Goal: Information Seeking & Learning: Find specific fact

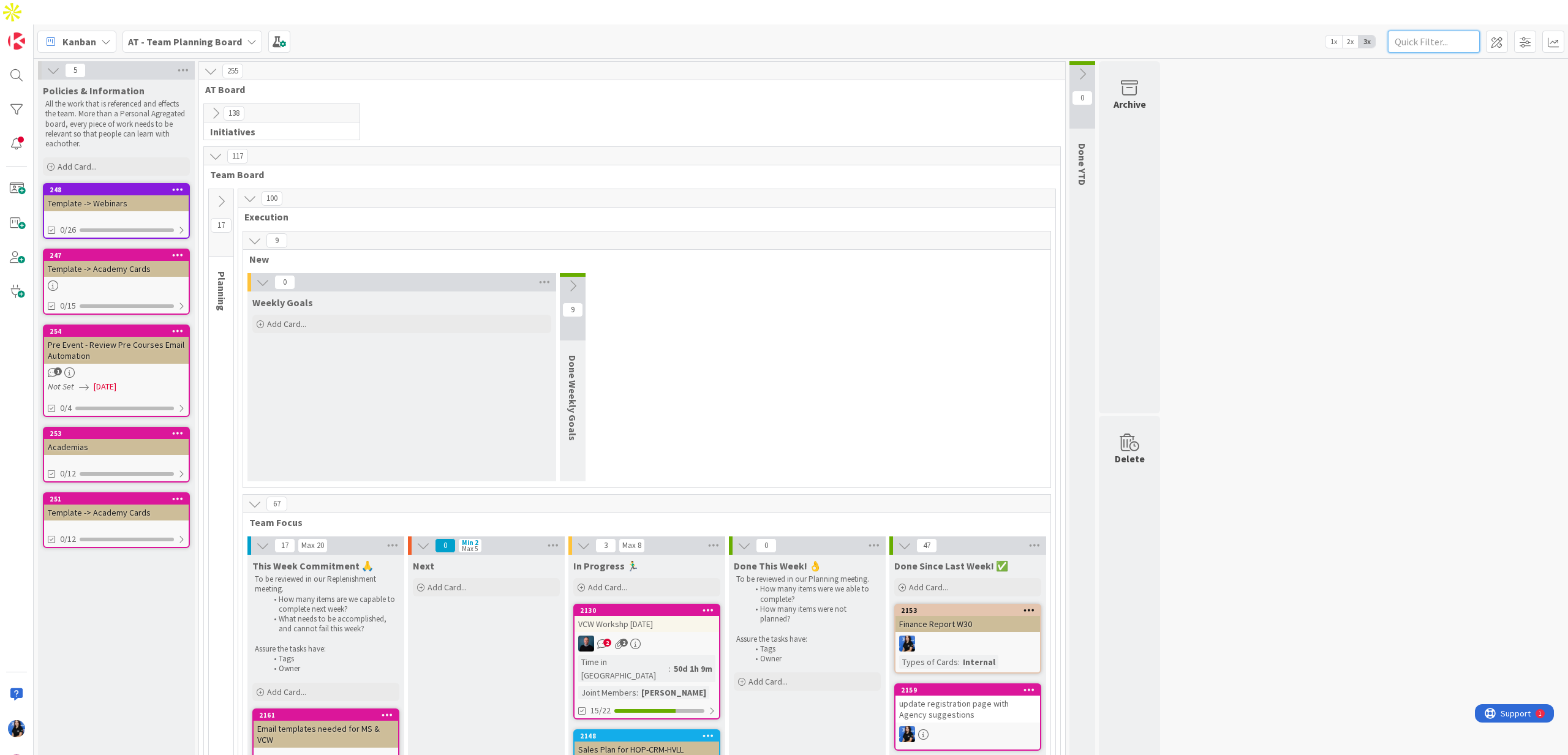
click at [1429, 31] on input "text" at bounding box center [1434, 42] width 92 height 22
type input "ceo"
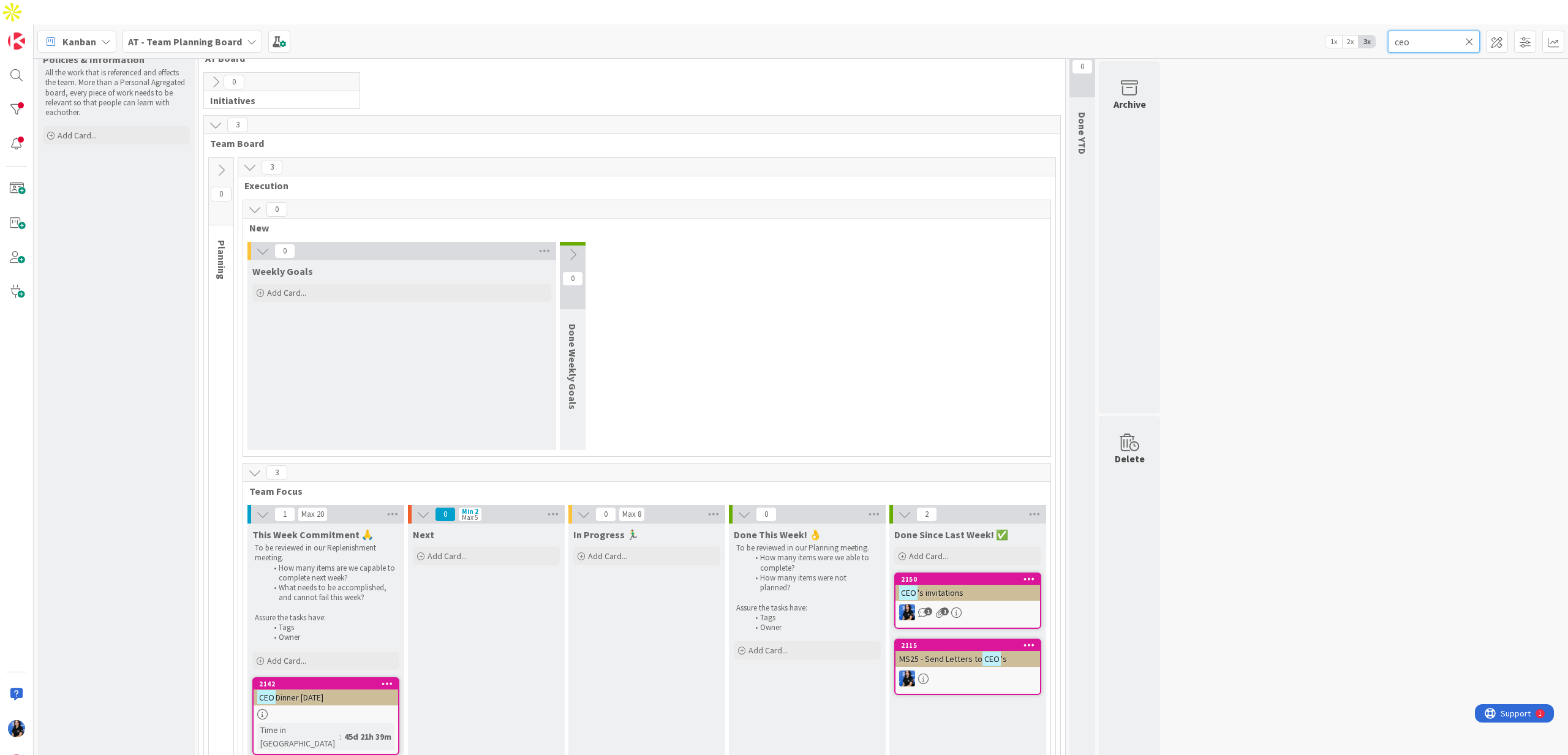
scroll to position [80, 0]
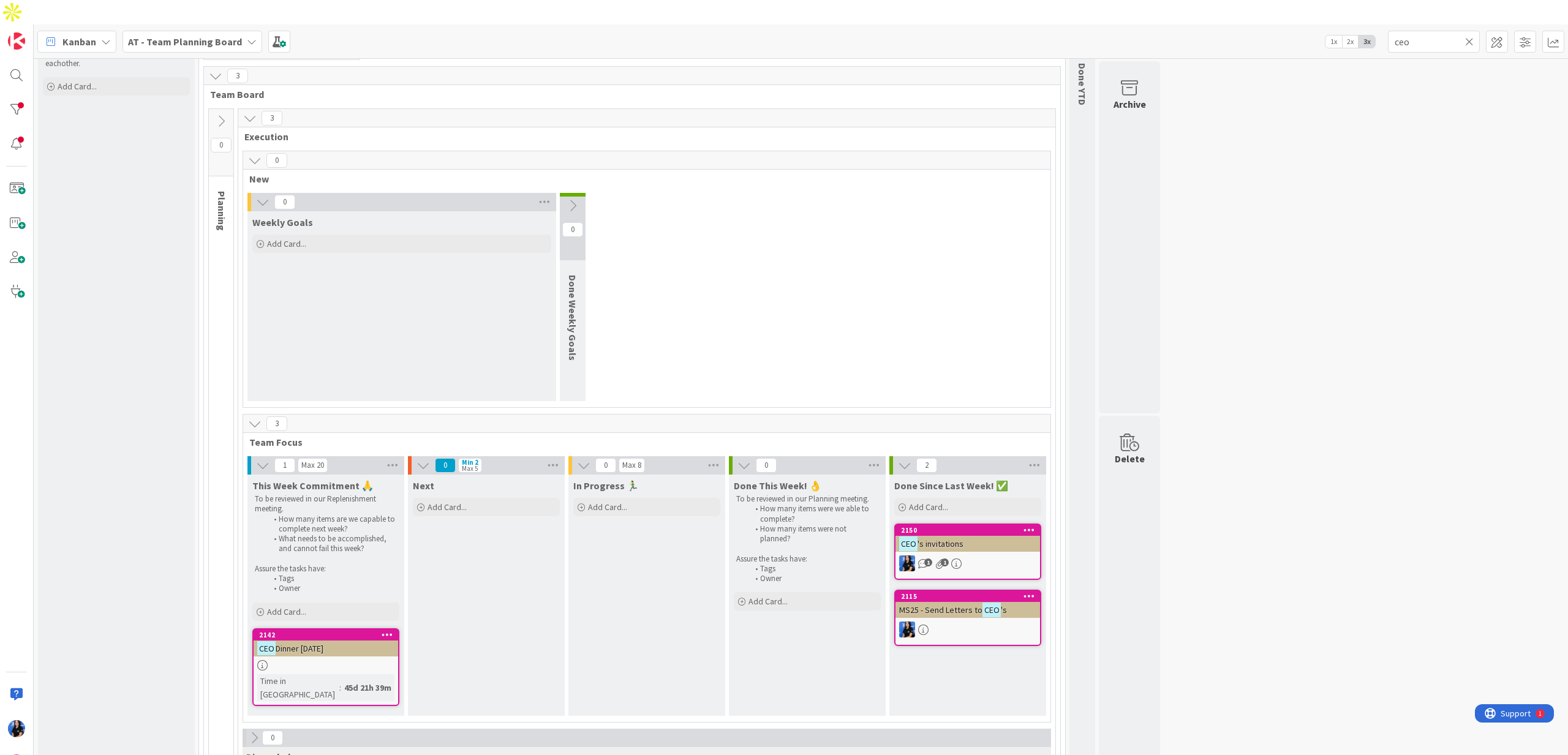
click at [951, 538] on span "'s invitations" at bounding box center [940, 543] width 46 height 11
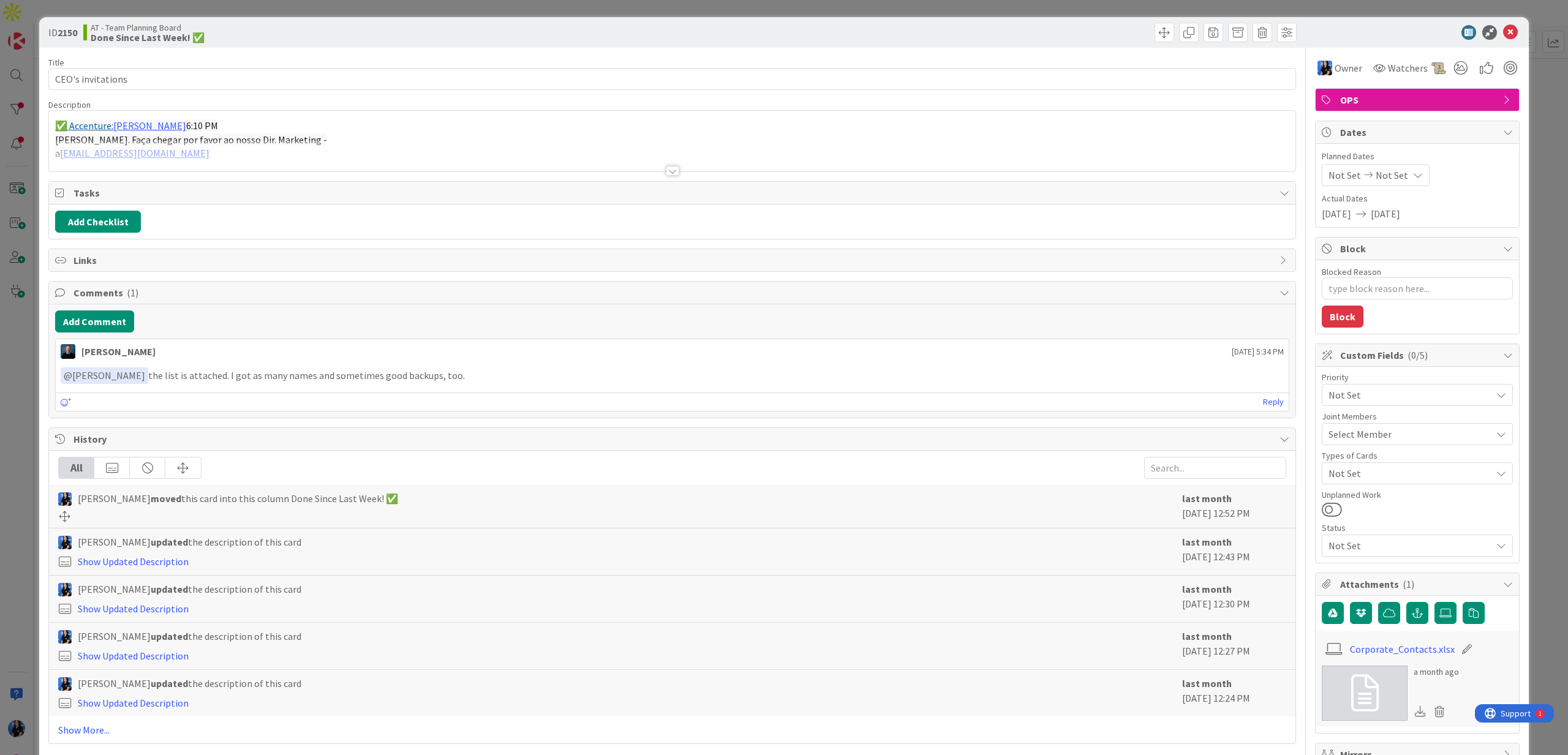
click at [678, 164] on div at bounding box center [673, 155] width 1247 height 31
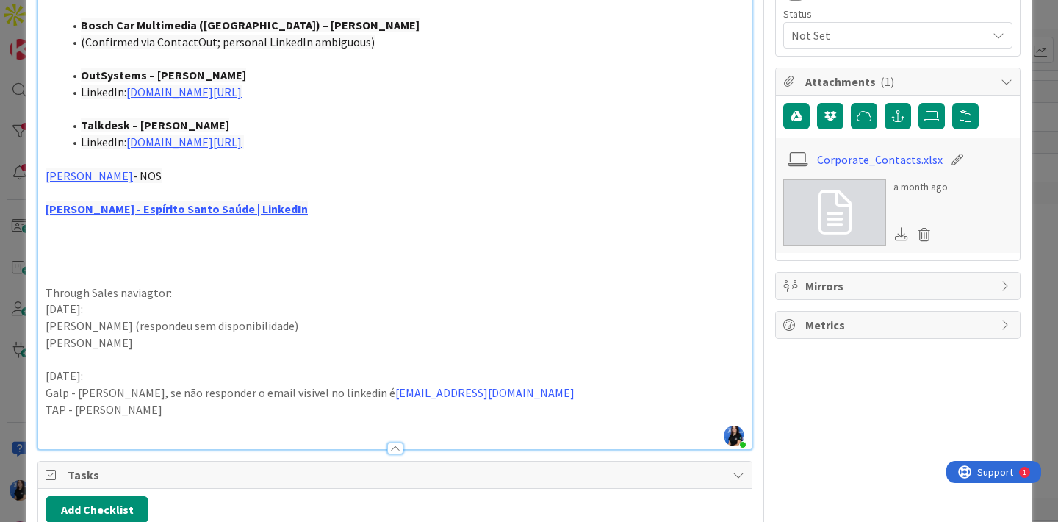
scroll to position [625, 0]
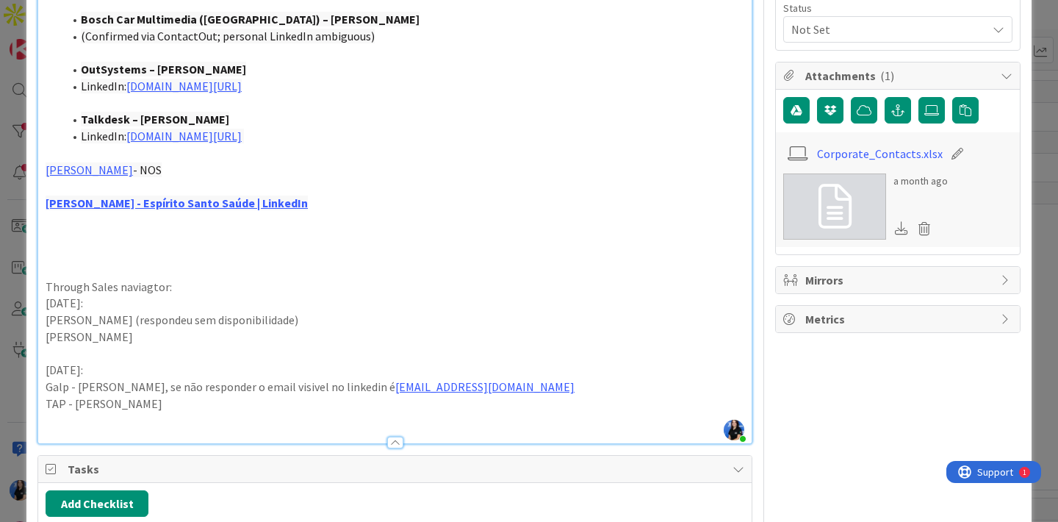
click at [54, 382] on p "Galp - [PERSON_NAME], se não responder o email visivel no linkedin é [EMAIL_ADD…" at bounding box center [395, 386] width 699 height 17
copy p "Galp"
drag, startPoint x: 168, startPoint y: 385, endPoint x: 79, endPoint y: 389, distance: 89.0
click at [79, 389] on p "Galp - [PERSON_NAME], se não responder o email visivel no linkedin é [EMAIL_ADD…" at bounding box center [395, 386] width 699 height 17
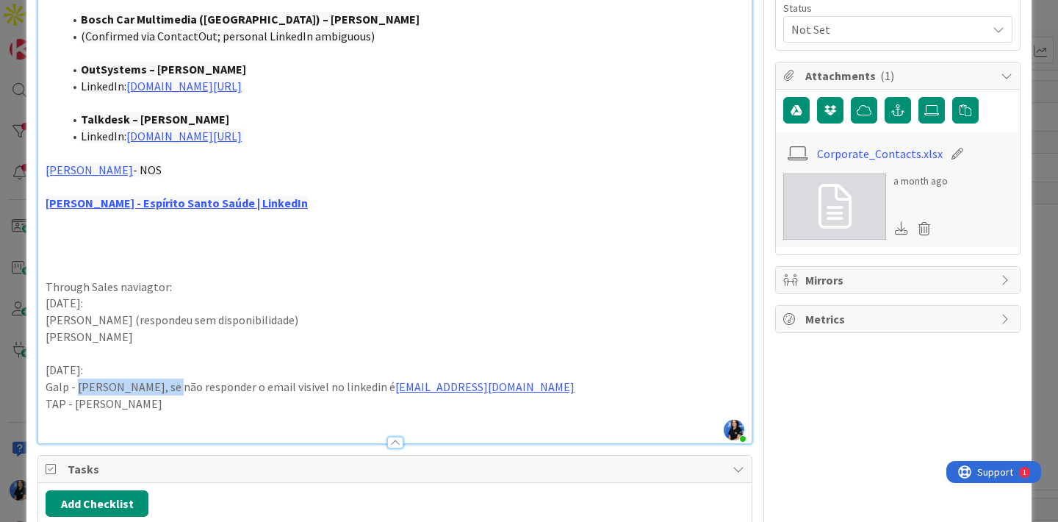
copy p "[PERSON_NAME]"
click at [54, 404] on p "TAP - [PERSON_NAME]" at bounding box center [395, 403] width 699 height 17
copy p "TAP"
drag, startPoint x: 152, startPoint y: 404, endPoint x: 73, endPoint y: 403, distance: 79.4
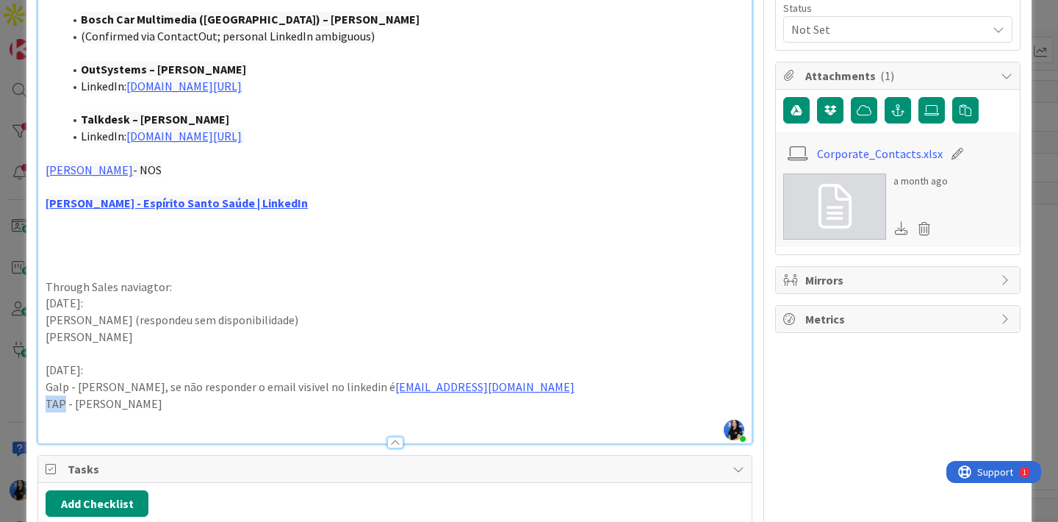
click at [73, 403] on p "TAP - [PERSON_NAME]" at bounding box center [395, 403] width 699 height 17
copy p "[PERSON_NAME]"
click at [144, 314] on p "[PERSON_NAME] (respondeu sem disponibilidade)" at bounding box center [395, 320] width 699 height 17
copy p "Tekever"
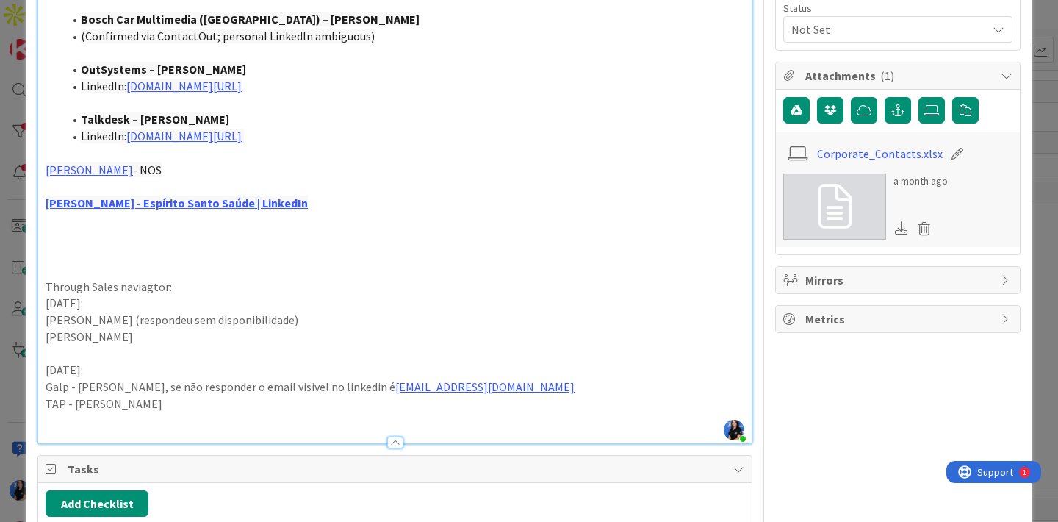
click at [123, 317] on p "[PERSON_NAME] (respondeu sem disponibilidade)" at bounding box center [395, 320] width 699 height 17
drag, startPoint x: 121, startPoint y: 317, endPoint x: 67, endPoint y: 311, distance: 54.8
click at [29, 316] on div "ID 2150 AT - Team Planning Board Done Since Last Week! ✅ Title 17 / 128 CEO's i…" at bounding box center [528, 268] width 1005 height 1746
copy p "[PERSON_NAME]"
drag, startPoint x: 173, startPoint y: 340, endPoint x: 37, endPoint y: 334, distance: 135.3
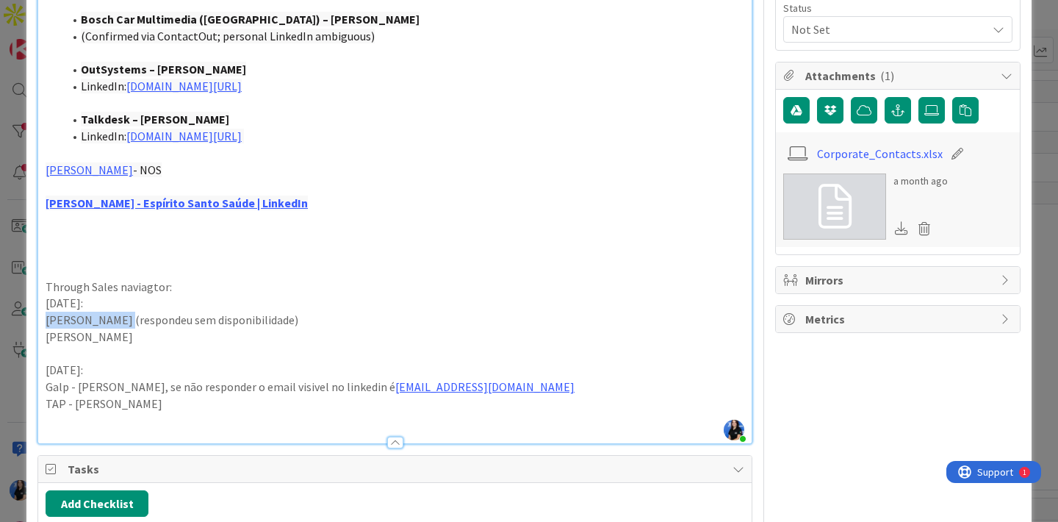
copy p "[PERSON_NAME]"
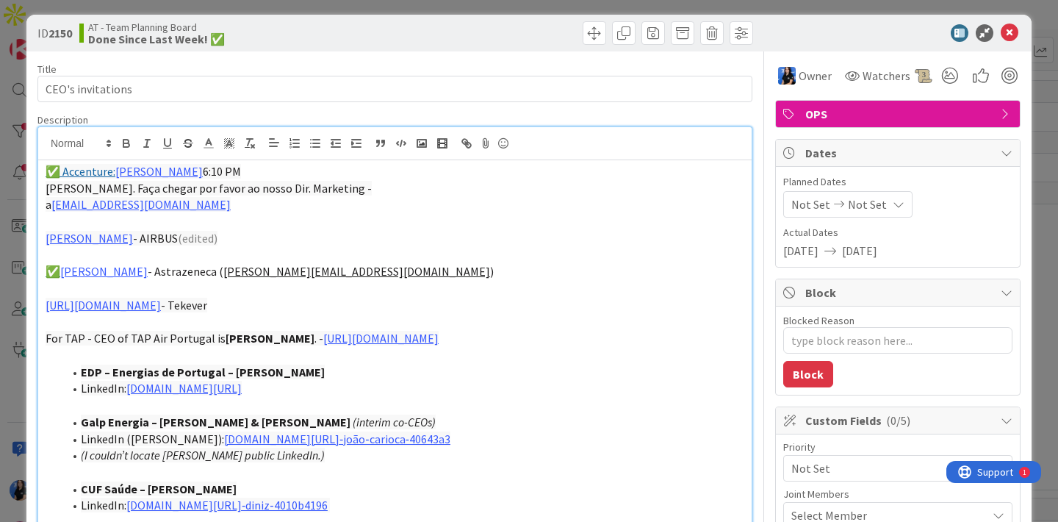
scroll to position [24, 0]
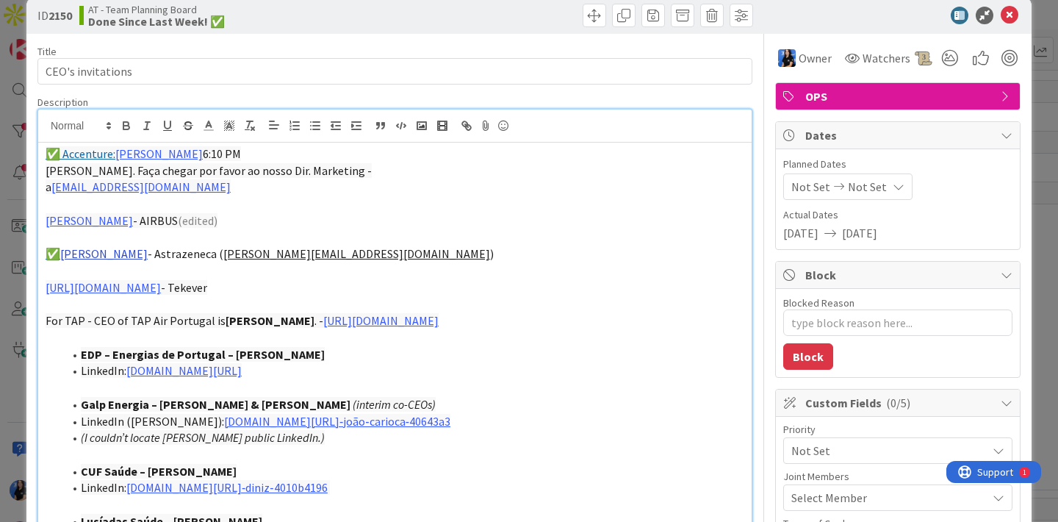
copy link
drag, startPoint x: 213, startPoint y: 252, endPoint x: 66, endPoint y: 249, distance: 147.0
click at [66, 249] on p "✅ [PERSON_NAME] von [PERSON_NAME] ( [PERSON_NAME][EMAIL_ADDRESS][DOMAIN_NAME] )" at bounding box center [395, 253] width 699 height 17
copy p "[PERSON_NAME]"
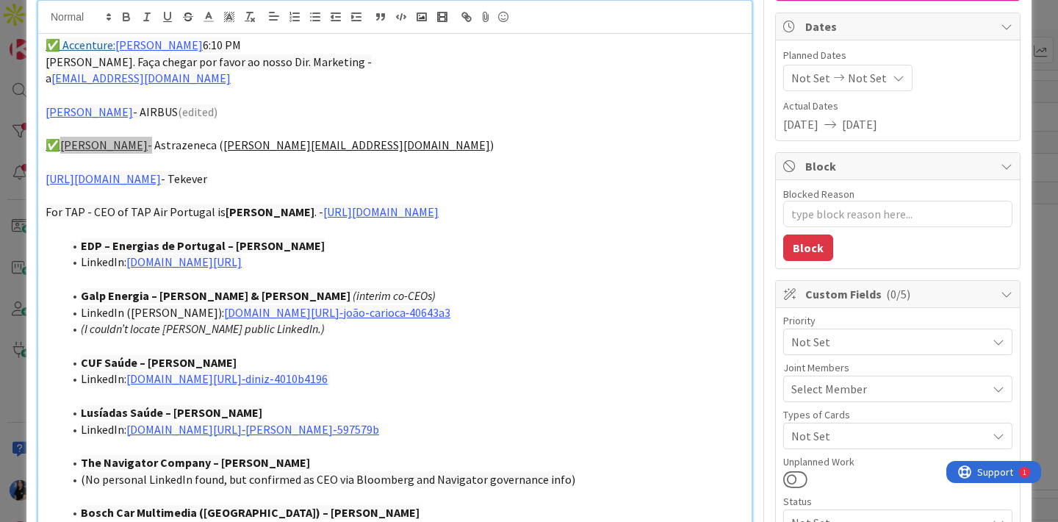
scroll to position [0, 0]
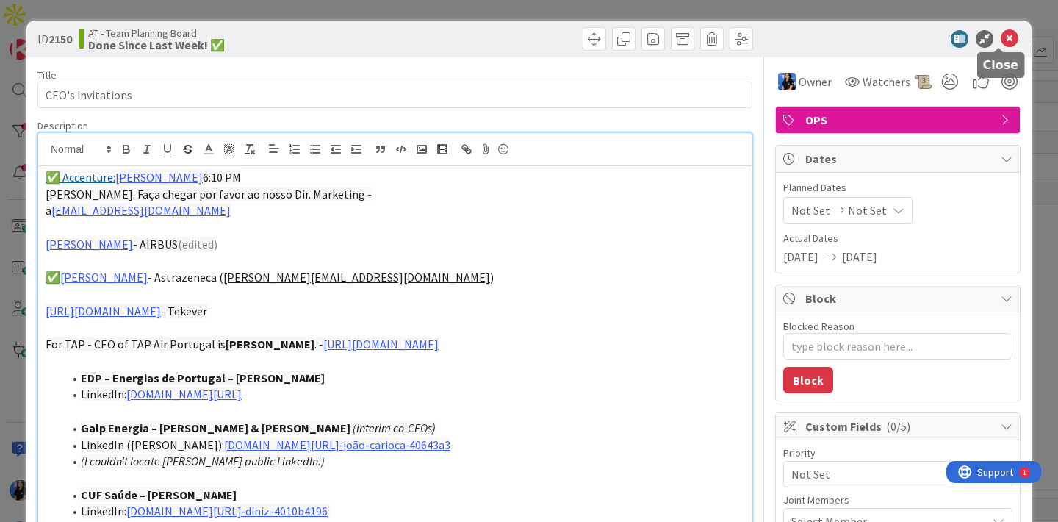
click at [1001, 36] on icon at bounding box center [1010, 39] width 18 height 18
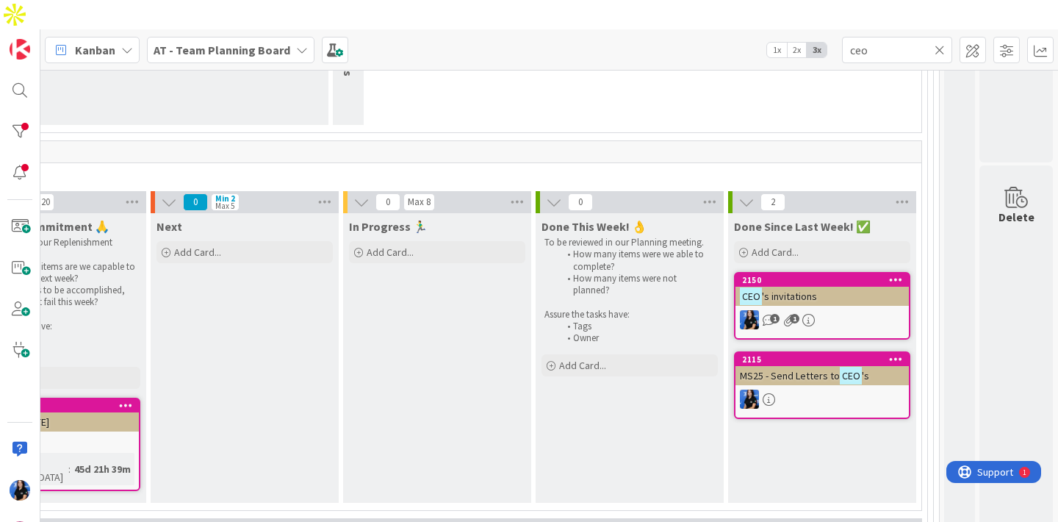
click at [794, 369] on span "MS25 - Send Letters to" at bounding box center [790, 375] width 100 height 13
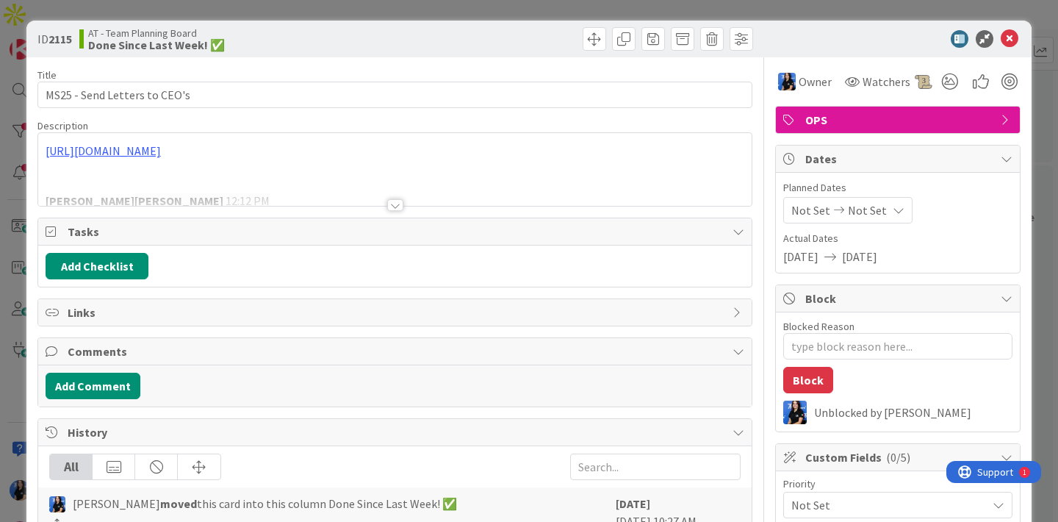
click at [392, 202] on div at bounding box center [395, 205] width 16 height 12
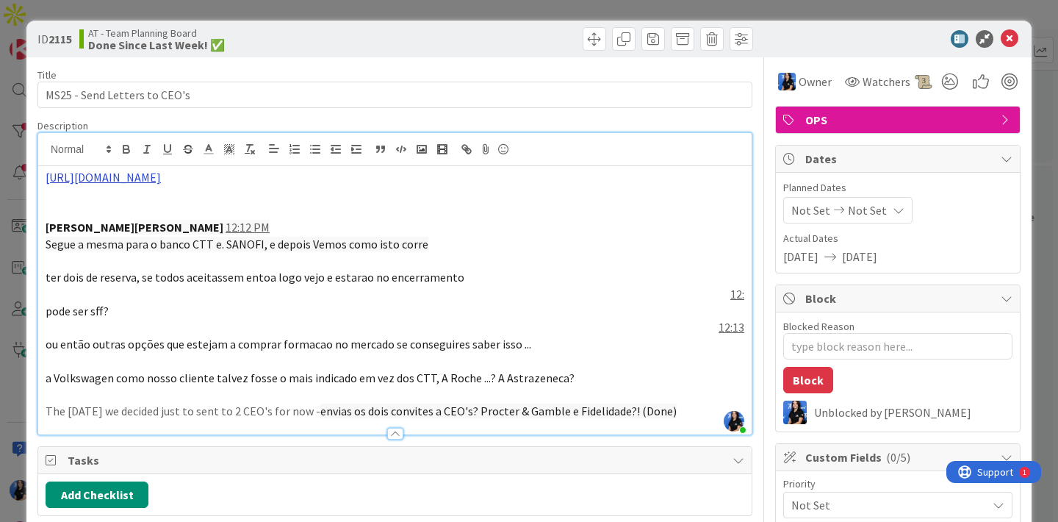
click at [161, 179] on link "[URL][DOMAIN_NAME]" at bounding box center [103, 177] width 115 height 15
click at [264, 199] on link "[URL][DOMAIN_NAME]" at bounding box center [271, 205] width 101 height 19
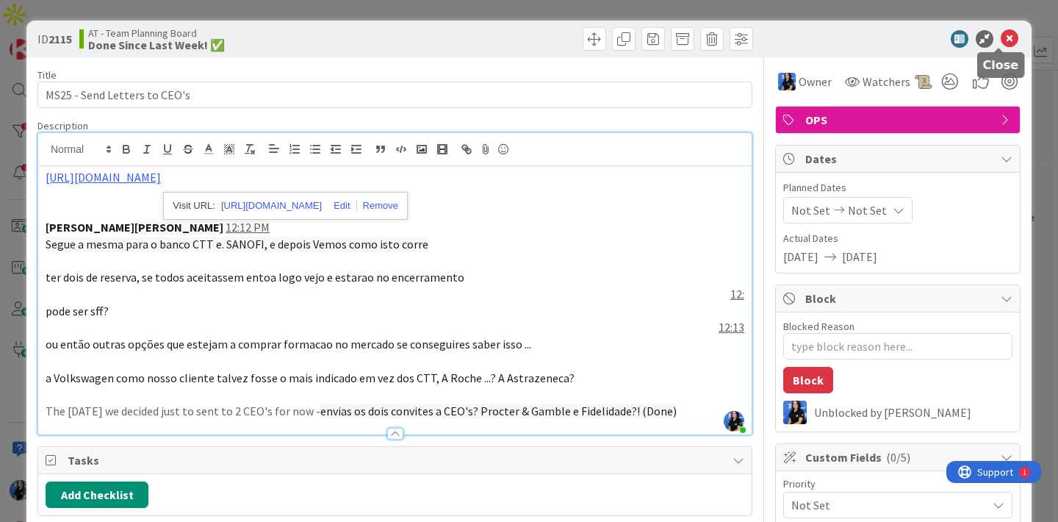
click at [1002, 40] on icon at bounding box center [1010, 39] width 18 height 18
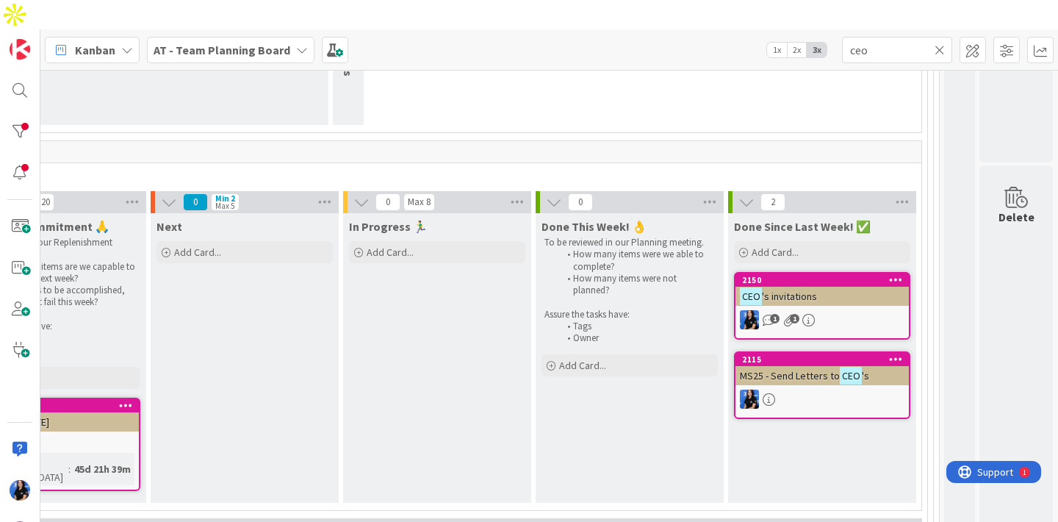
click at [94, 412] on div "CEO Dinner [DATE]" at bounding box center [51, 421] width 173 height 19
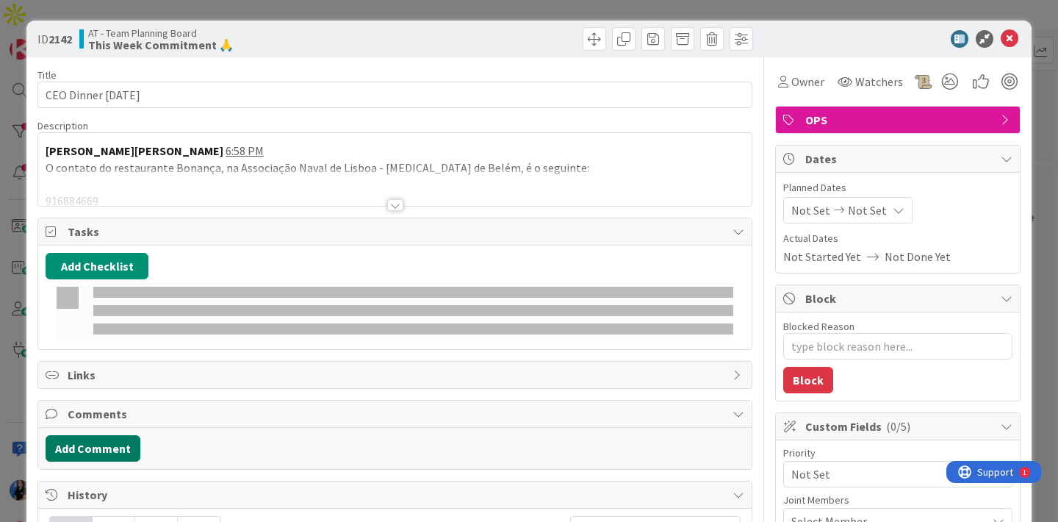
type textarea "x"
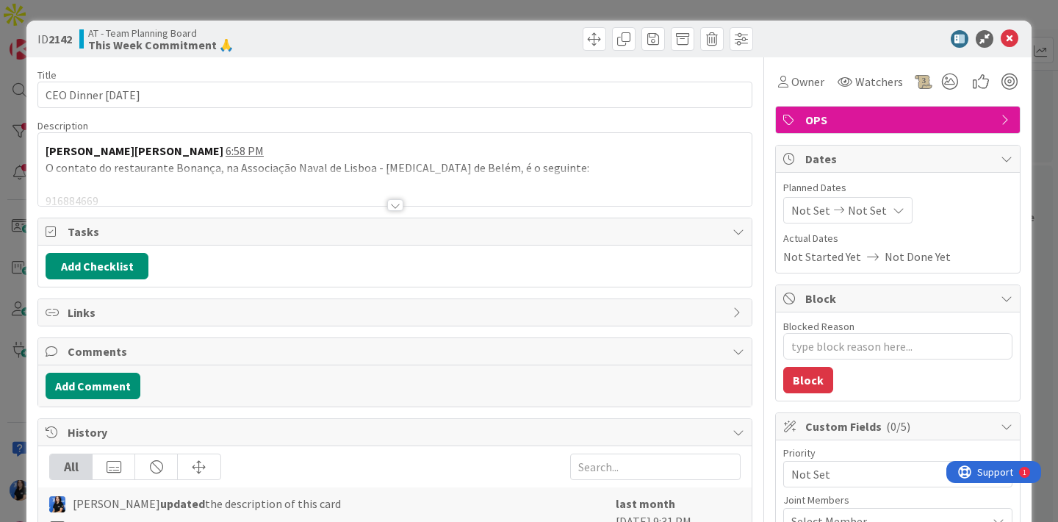
click at [387, 203] on div at bounding box center [395, 205] width 16 height 12
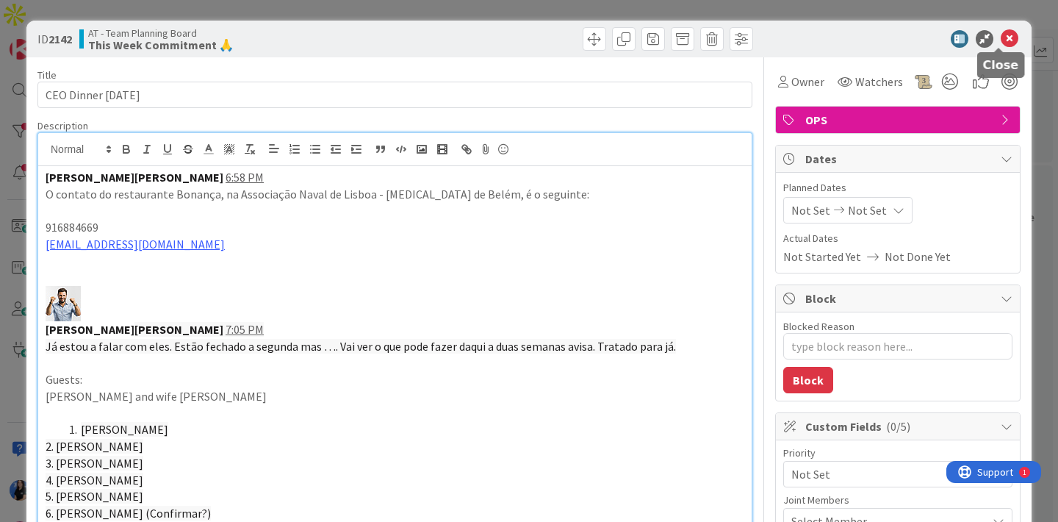
click at [1003, 39] on icon at bounding box center [1010, 39] width 18 height 18
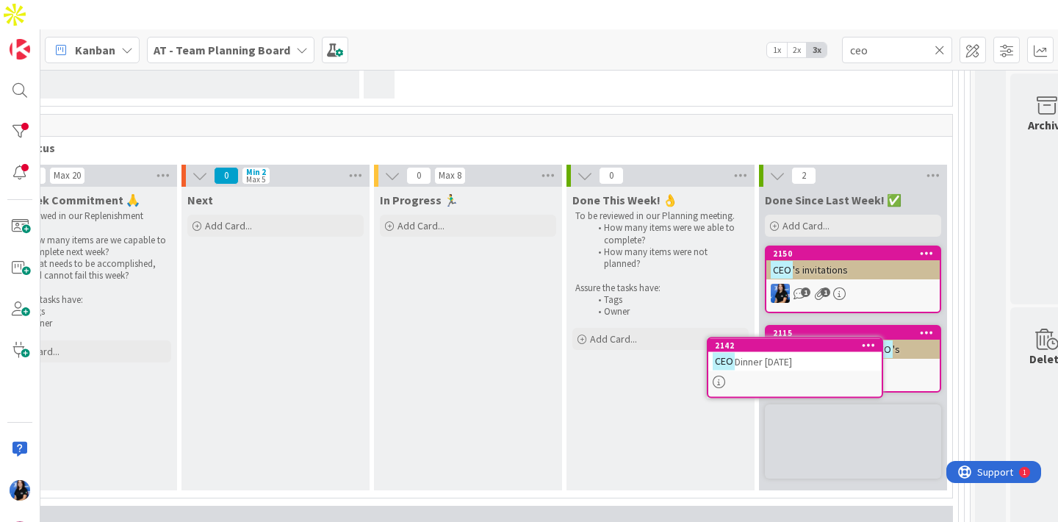
scroll to position [483, 319]
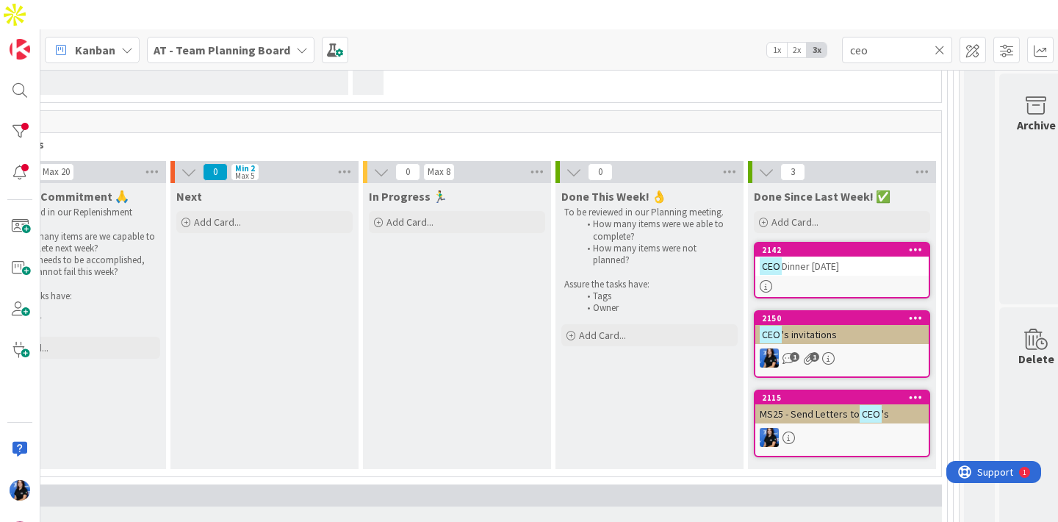
drag, startPoint x: 99, startPoint y: 375, endPoint x: 1055, endPoint y: 82, distance: 999.4
